Goal: Task Accomplishment & Management: Manage account settings

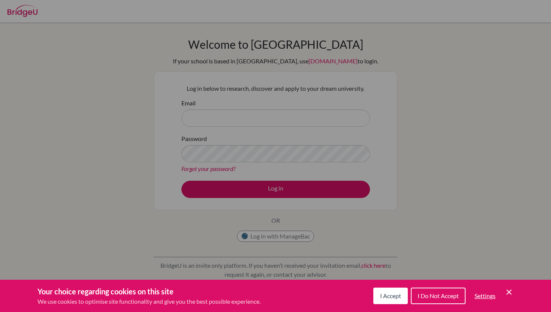
click at [508, 288] on icon "Cookie Control Close Icon" at bounding box center [509, 292] width 9 height 9
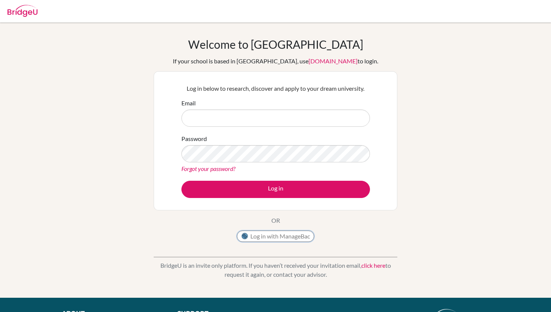
click at [289, 235] on button "Log in with ManageBac" at bounding box center [275, 236] width 77 height 11
type input "[EMAIL_ADDRESS][DOMAIN_NAME]"
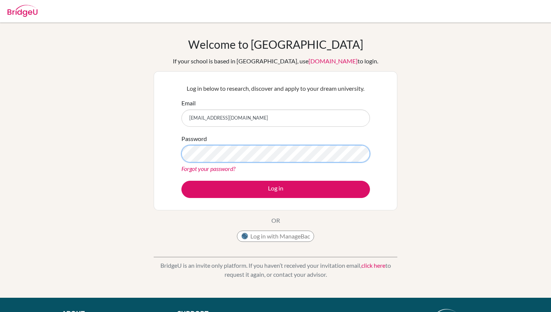
click at [182, 181] on button "Log in" at bounding box center [276, 189] width 189 height 17
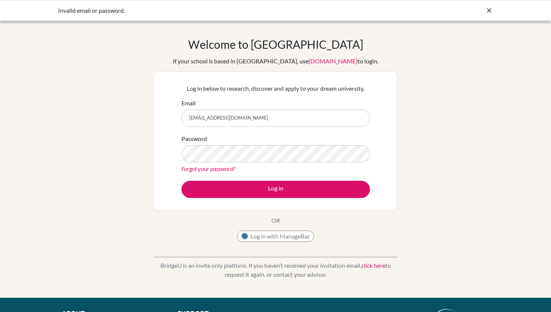
click at [324, 162] on div "Password Forgot your password?" at bounding box center [276, 153] width 189 height 39
click at [182, 181] on button "Log in" at bounding box center [276, 189] width 189 height 17
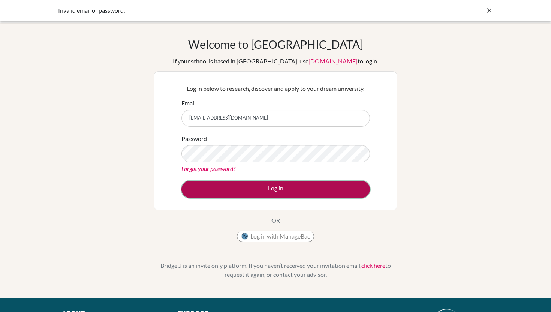
click at [204, 184] on button "Log in" at bounding box center [276, 189] width 189 height 17
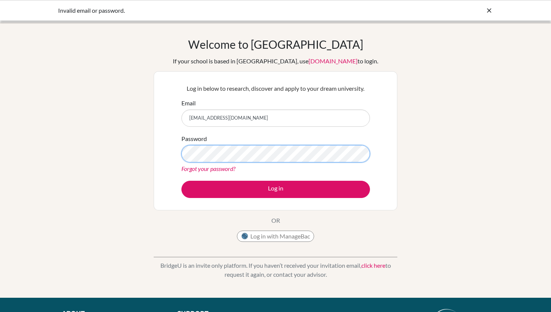
click at [182, 181] on button "Log in" at bounding box center [276, 189] width 189 height 17
click at [230, 167] on link "Forgot your password?" at bounding box center [209, 168] width 54 height 7
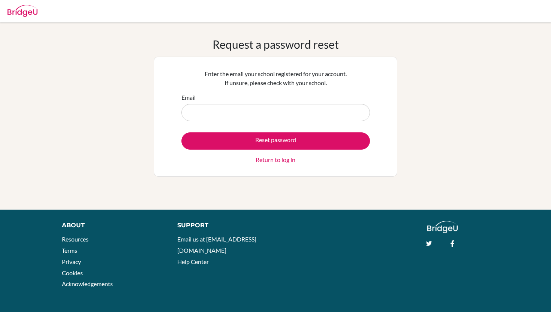
type input "c"
type input "[EMAIL_ADDRESS][DOMAIN_NAME]"
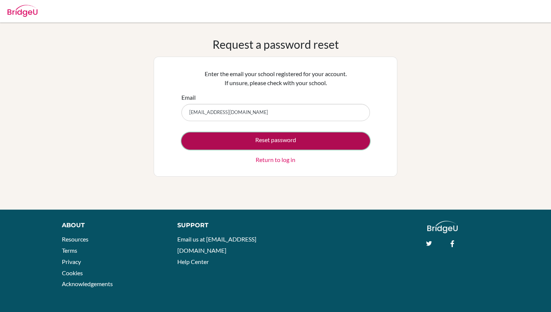
click at [266, 136] on button "Reset password" at bounding box center [276, 140] width 189 height 17
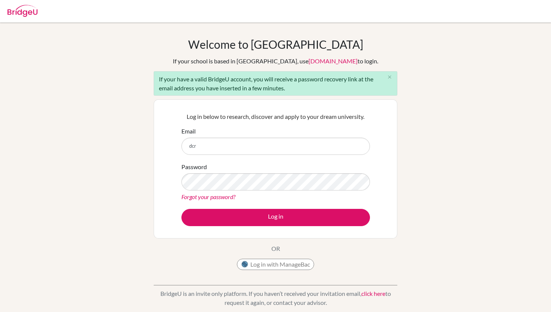
type input "[EMAIL_ADDRESS][DOMAIN_NAME]"
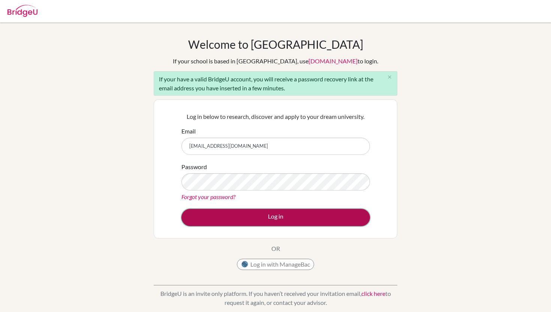
click at [274, 213] on button "Log in" at bounding box center [276, 217] width 189 height 17
